Goal: Find specific page/section: Find specific page/section

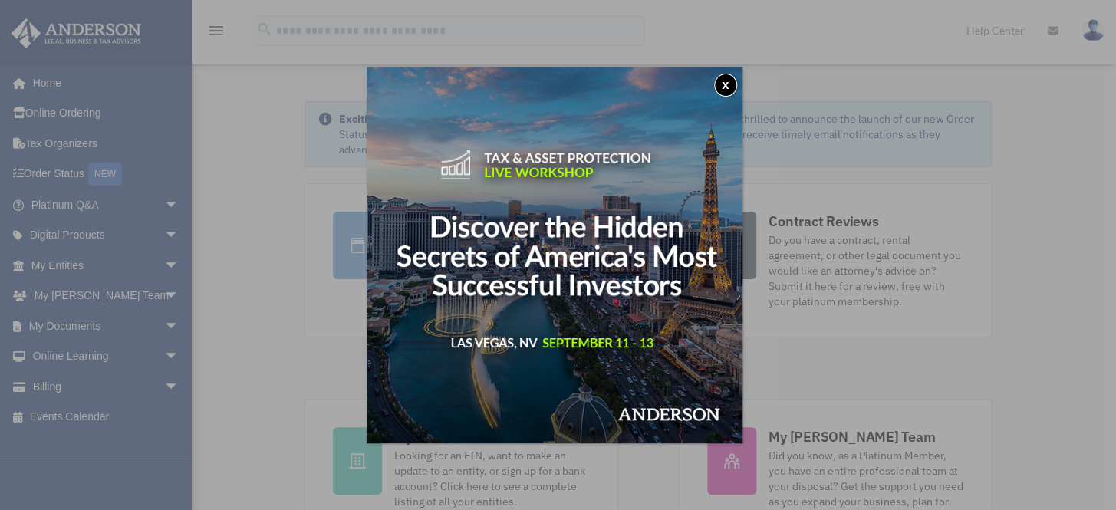
click at [729, 82] on button "x" at bounding box center [725, 85] width 23 height 23
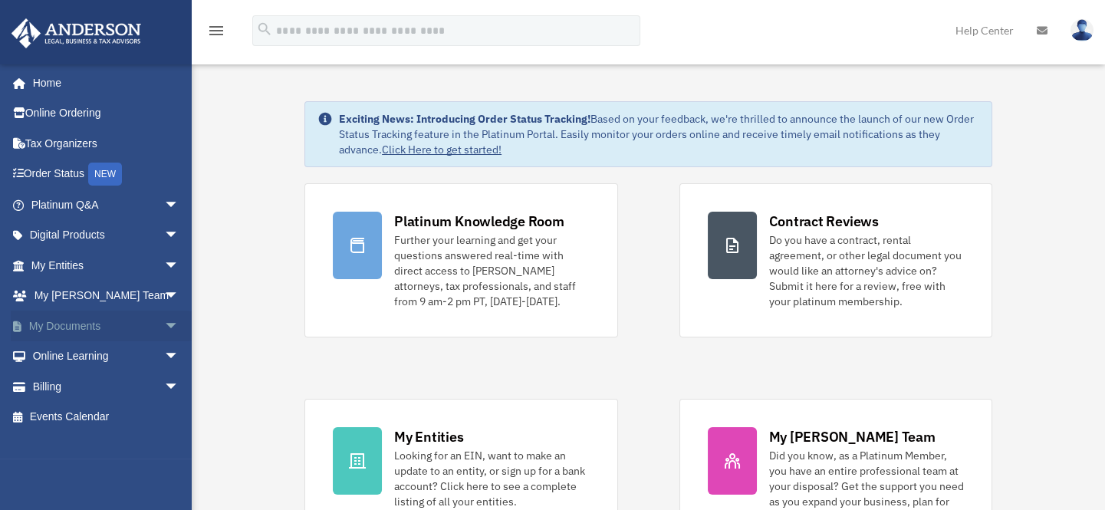
click at [164, 327] on span "arrow_drop_down" at bounding box center [179, 326] width 31 height 31
click at [98, 359] on link "Box" at bounding box center [111, 356] width 181 height 31
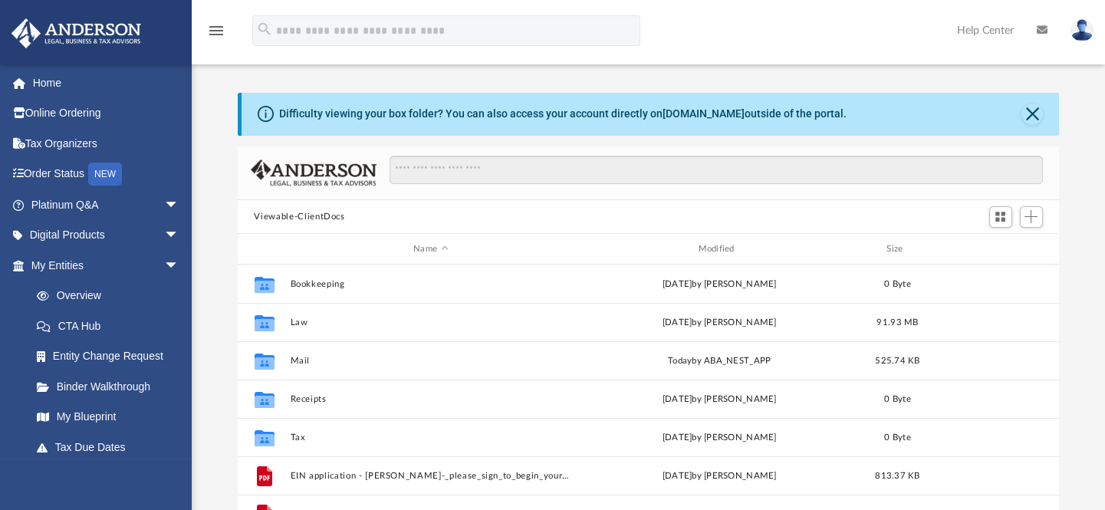
scroll to position [337, 811]
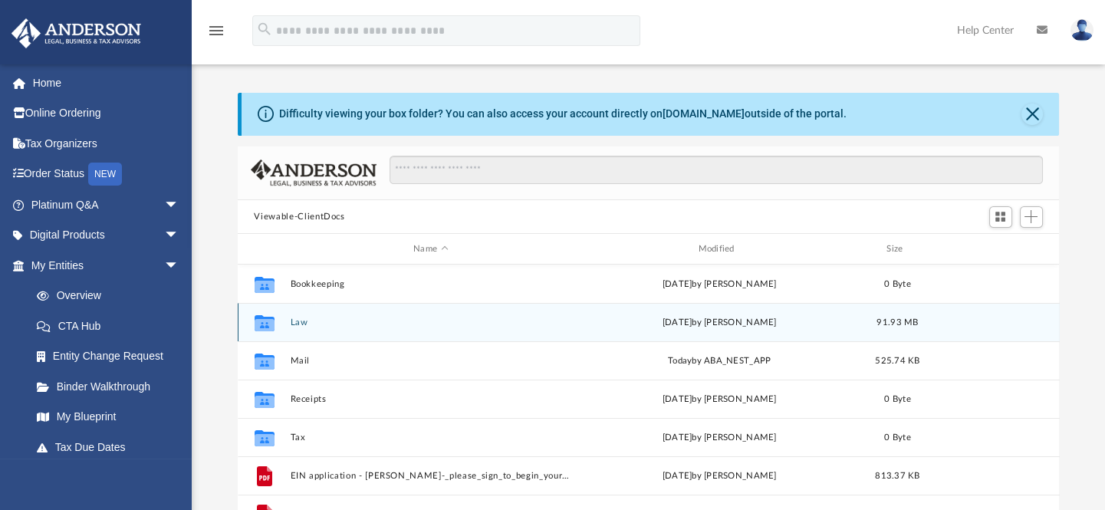
click at [305, 320] on button "Law" at bounding box center [430, 322] width 281 height 10
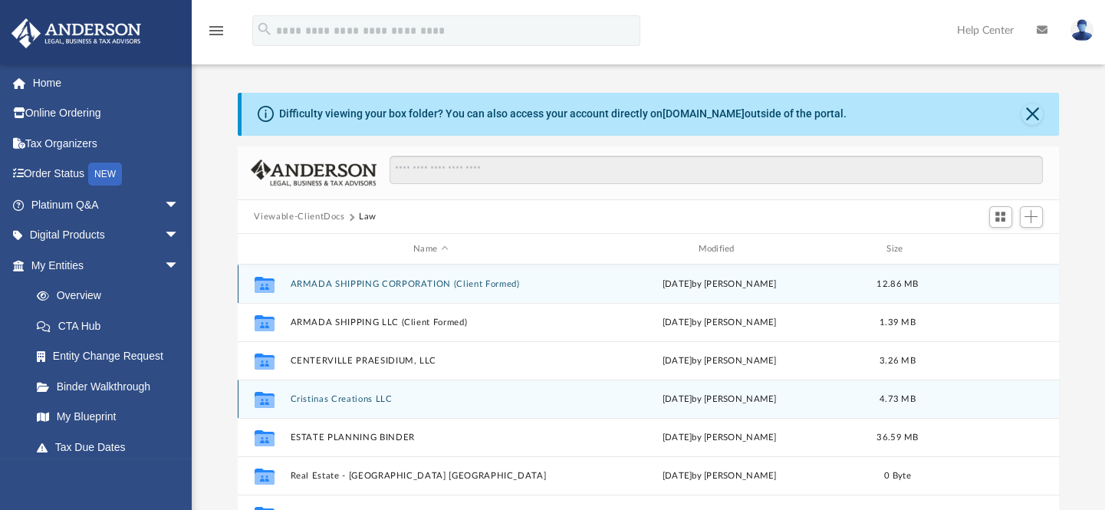
scroll to position [66, 0]
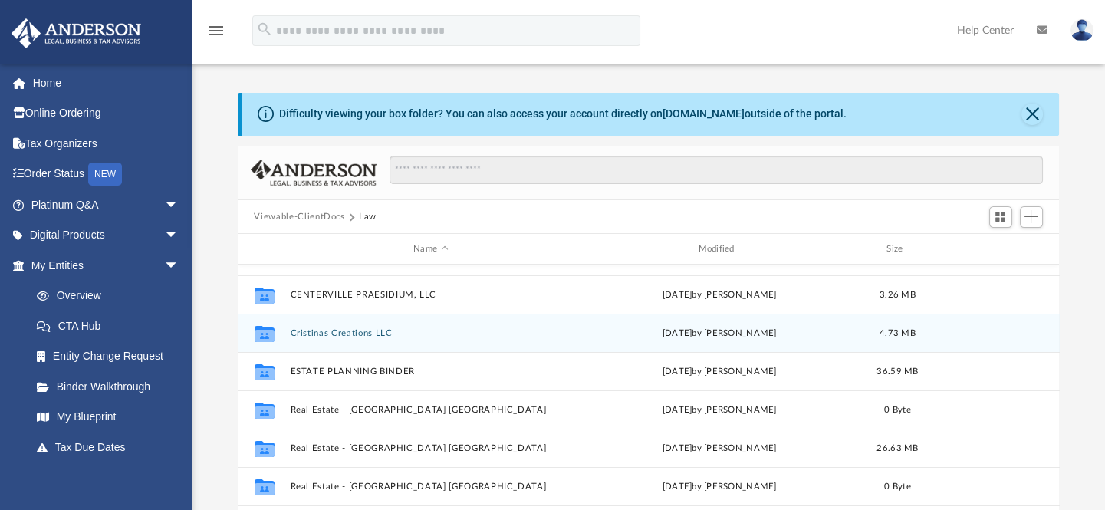
click at [373, 336] on button "Cristinas Creations LLC" at bounding box center [430, 333] width 281 height 10
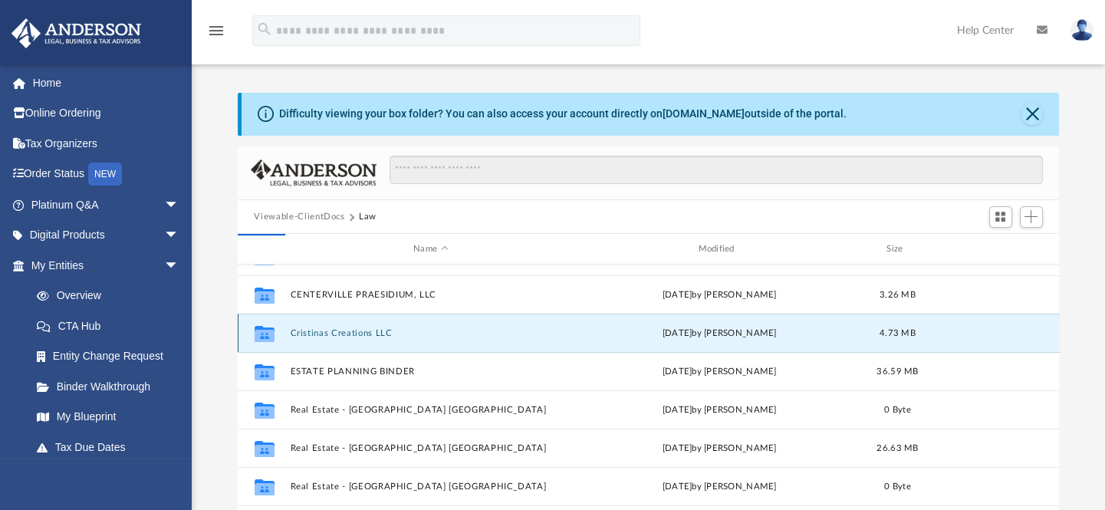
scroll to position [0, 0]
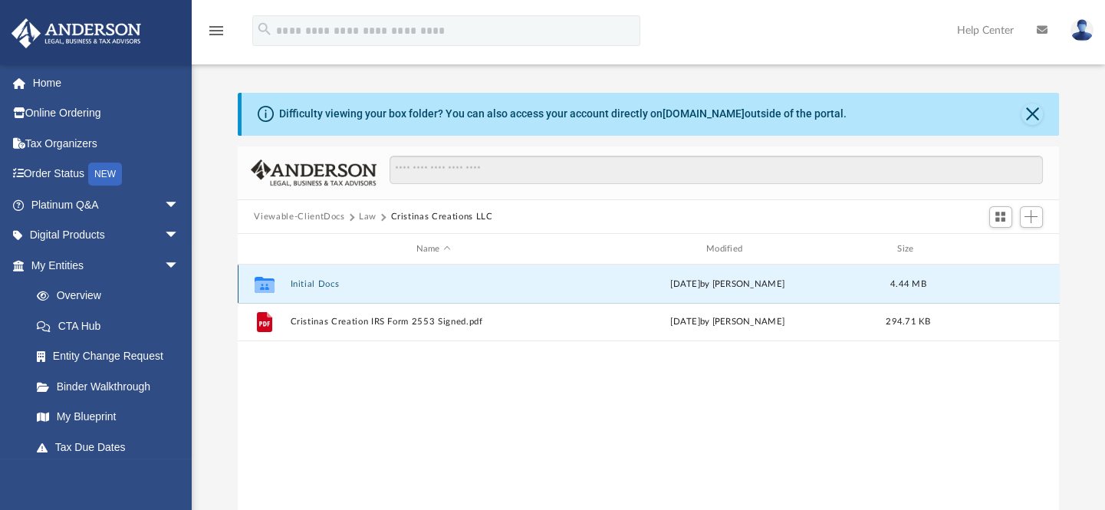
click at [324, 284] on button "Initial Docs" at bounding box center [433, 284] width 287 height 10
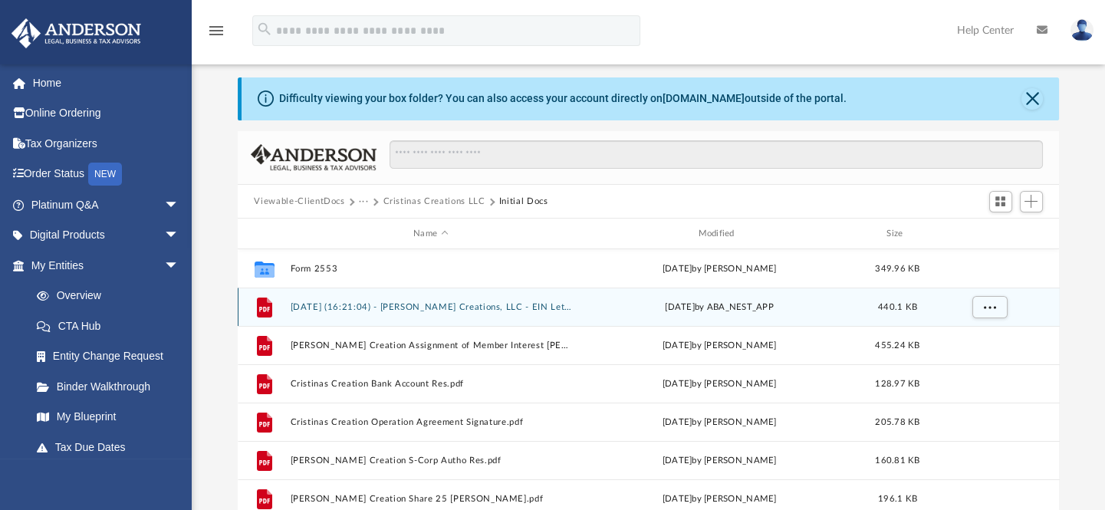
scroll to position [15, 0]
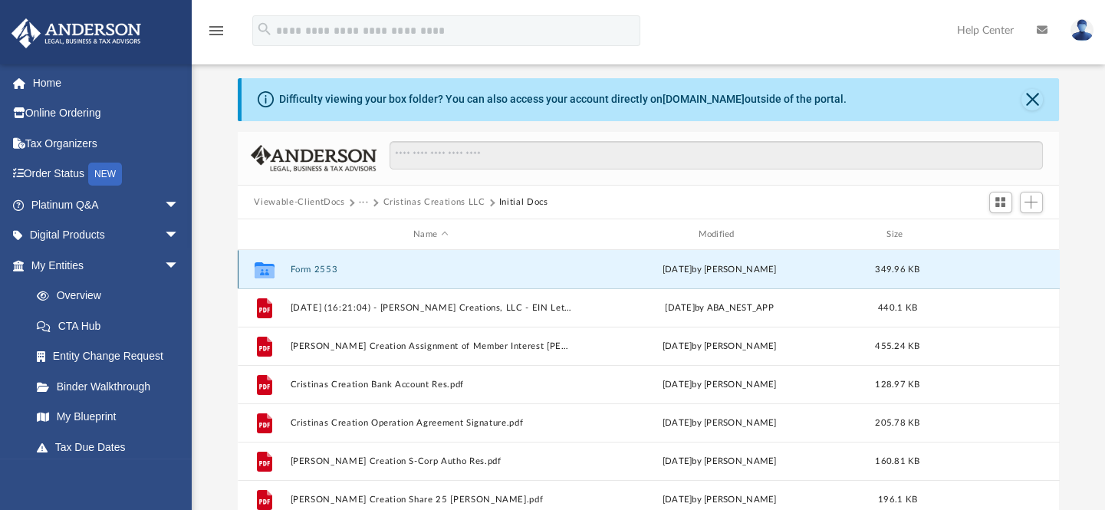
click at [312, 268] on button "Form 2553" at bounding box center [430, 270] width 281 height 10
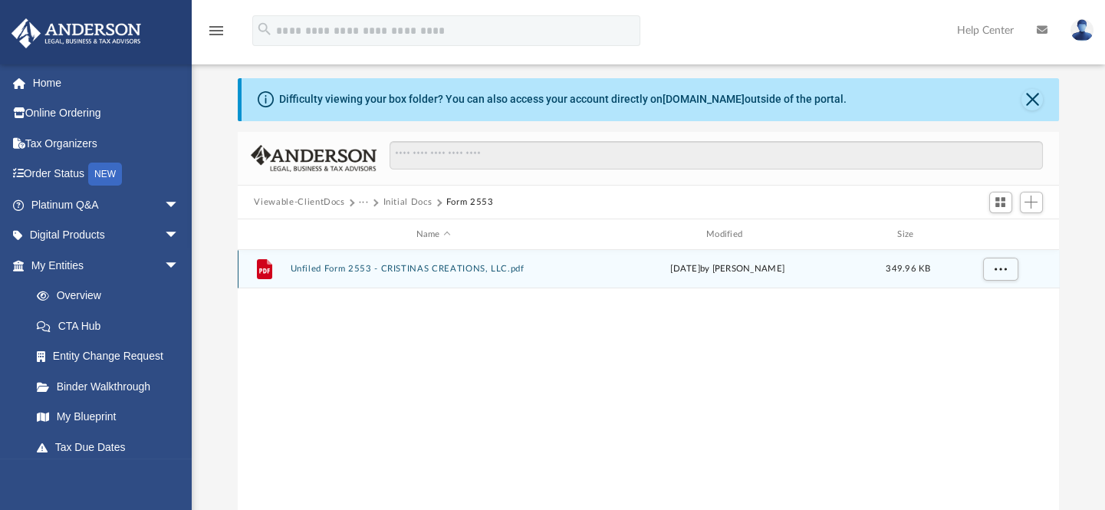
scroll to position [0, 0]
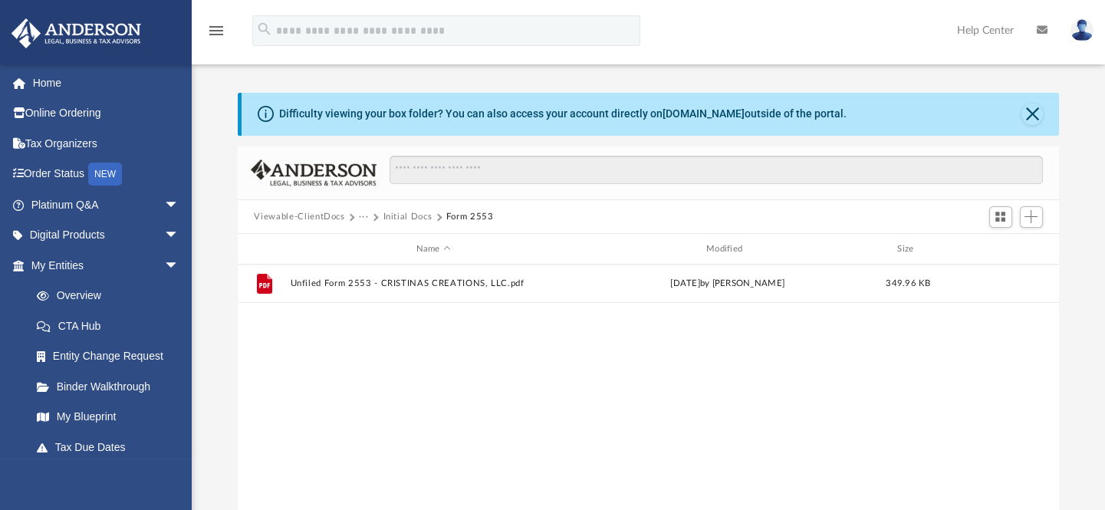
click at [406, 219] on button "Initial Docs" at bounding box center [407, 217] width 49 height 14
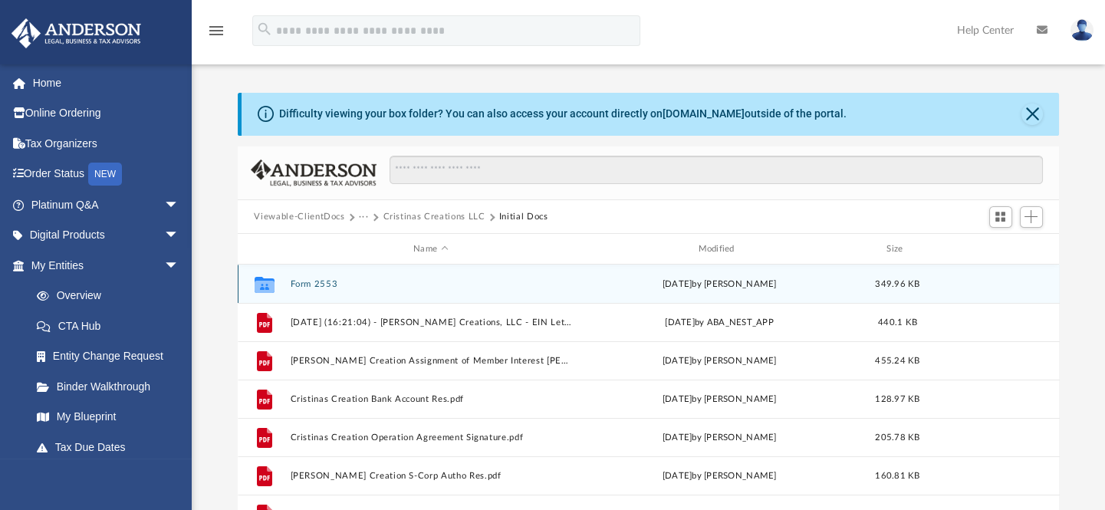
scroll to position [104, 0]
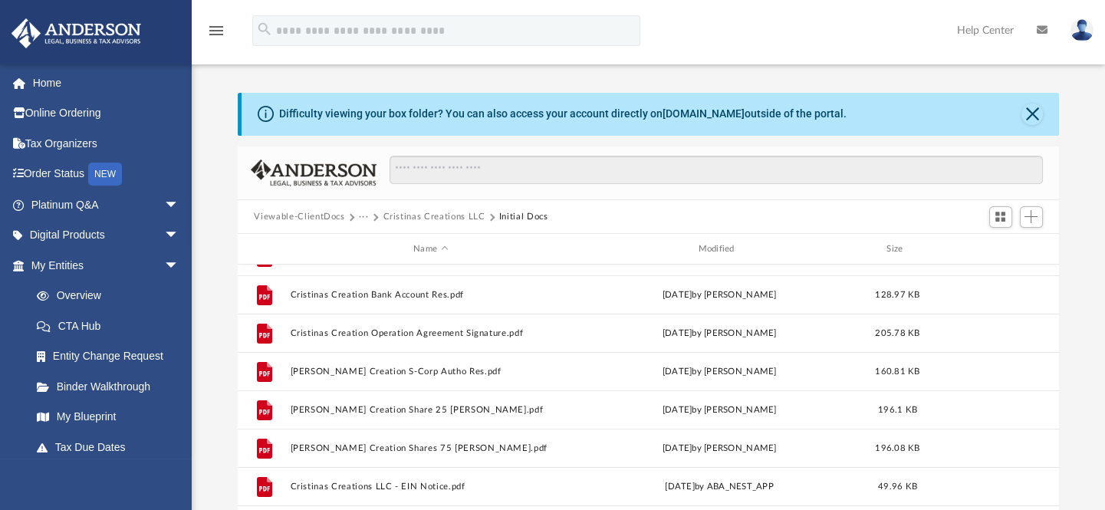
click at [445, 216] on button "Cristinas Creations LLC" at bounding box center [434, 217] width 102 height 14
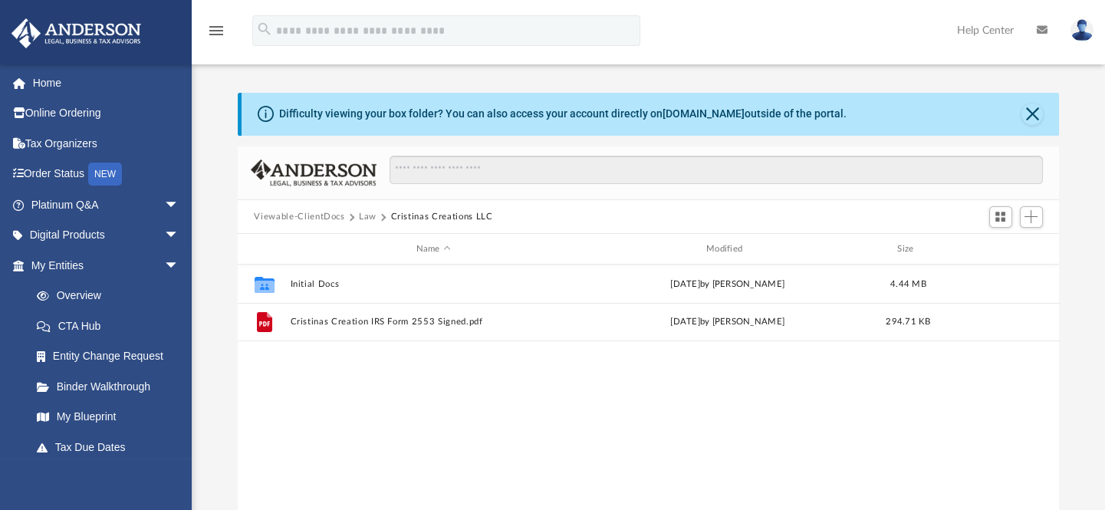
click at [369, 215] on button "Law" at bounding box center [368, 217] width 18 height 14
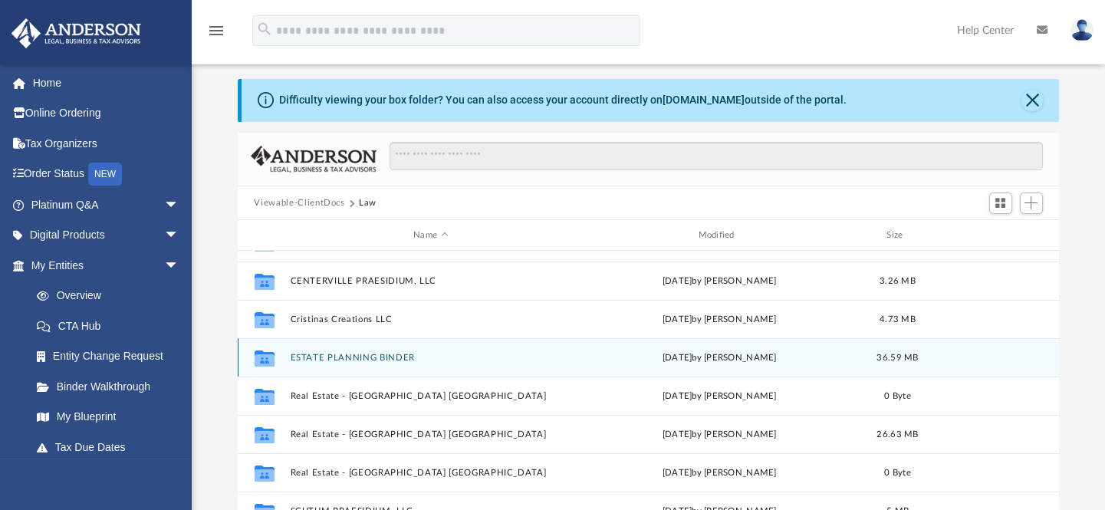
scroll to position [50, 0]
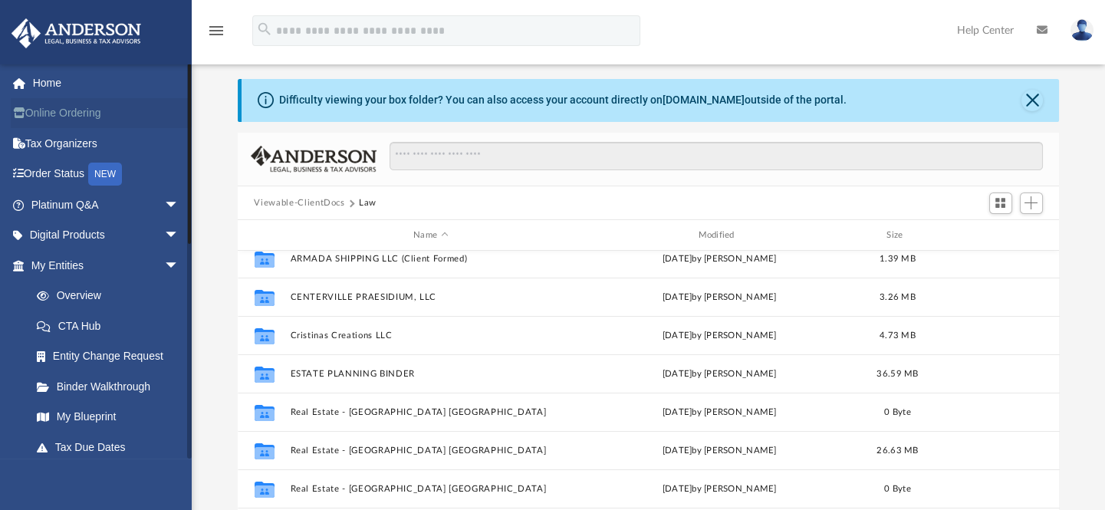
click at [77, 119] on link "Online Ordering" at bounding box center [107, 113] width 192 height 31
